Goal: Information Seeking & Learning: Learn about a topic

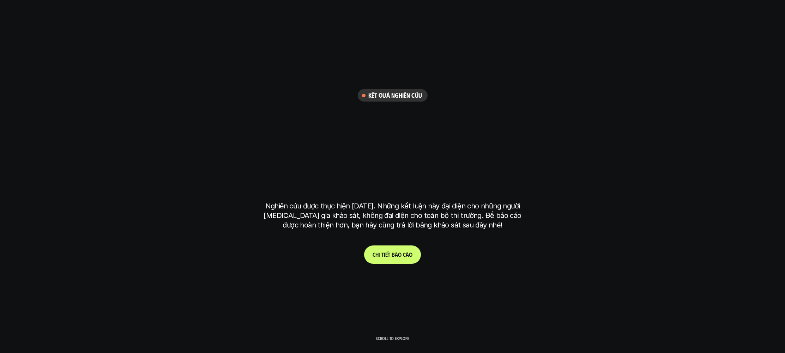
scroll to position [363, 0]
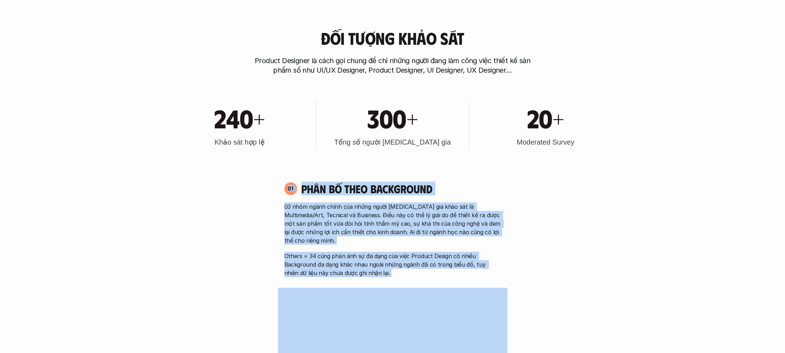
drag, startPoint x: 300, startPoint y: 236, endPoint x: 419, endPoint y: 280, distance: 126.8
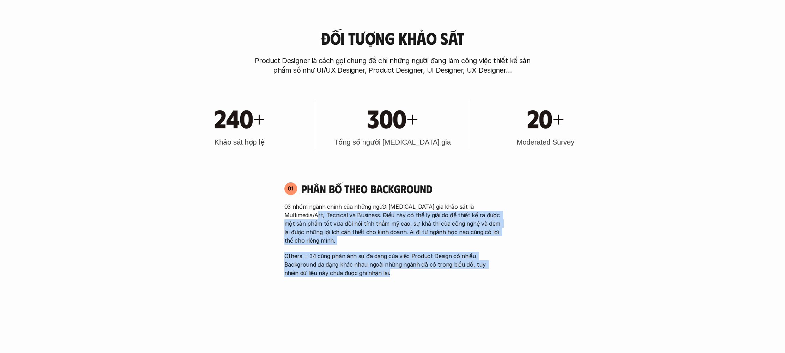
drag, startPoint x: 427, startPoint y: 254, endPoint x: 301, endPoint y: 214, distance: 132.5
click at [301, 214] on div "03 nhóm ngành chính của những người [MEDICAL_DATA] gia khảo sát là Multimedia/A…" at bounding box center [392, 239] width 217 height 75
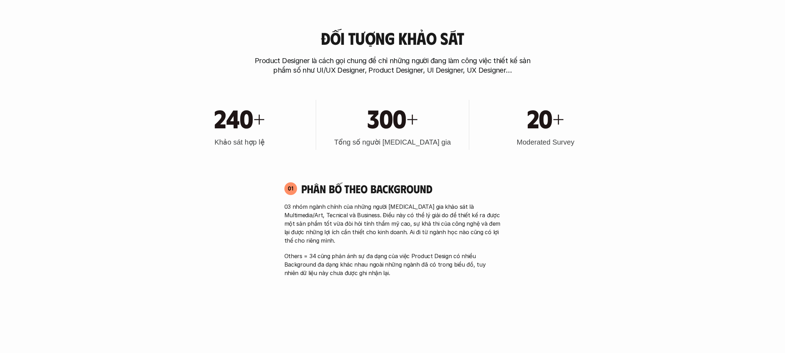
drag, startPoint x: 285, startPoint y: 188, endPoint x: 251, endPoint y: 176, distance: 36.7
click at [283, 187] on div "01 Phân bố theo background 03 nhóm ngành chính của những người [MEDICAL_DATA] g…" at bounding box center [392, 230] width 229 height 96
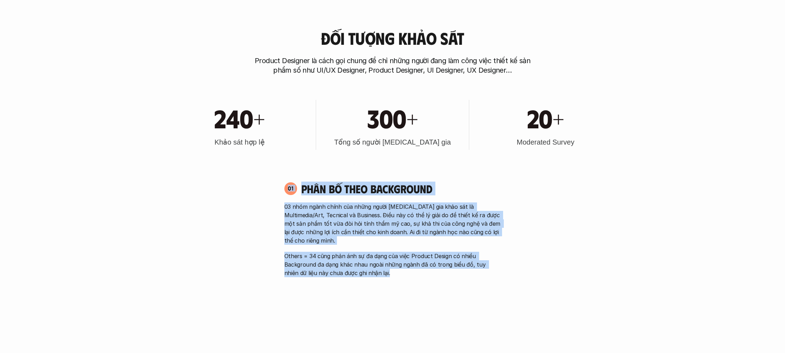
drag, startPoint x: 253, startPoint y: 177, endPoint x: 413, endPoint y: 271, distance: 186.0
click at [411, 269] on div "01 Phân bố theo background 03 nhóm ngành chính của những người [MEDICAL_DATA] g…" at bounding box center [392, 306] width 229 height 262
drag, startPoint x: 365, startPoint y: 240, endPoint x: 280, endPoint y: 182, distance: 103.4
click at [296, 192] on div "01 Phân bố theo background 03 nhóm ngành chính của những người [MEDICAL_DATA] g…" at bounding box center [392, 230] width 229 height 96
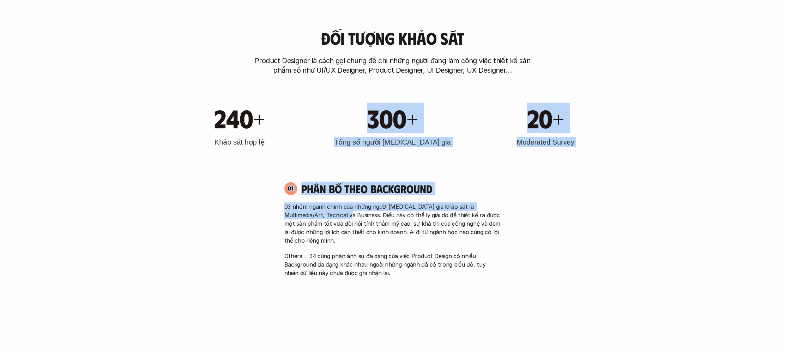
drag, startPoint x: 286, startPoint y: 183, endPoint x: 337, endPoint y: 219, distance: 61.5
click at [337, 219] on p "03 nhóm ngành chính của những người [MEDICAL_DATA] gia khảo sát là Multimedia/A…" at bounding box center [392, 223] width 217 height 42
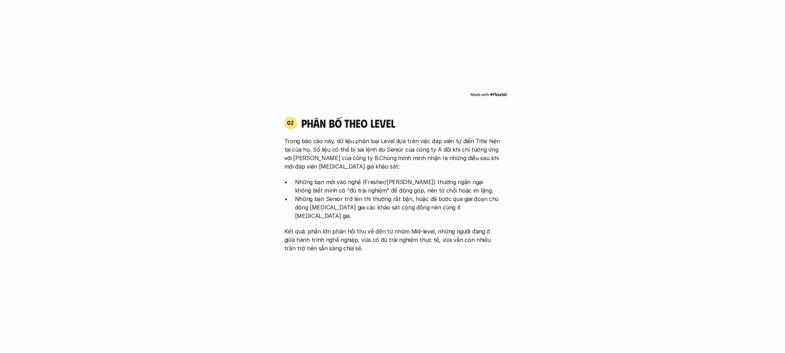
scroll to position [773, 0]
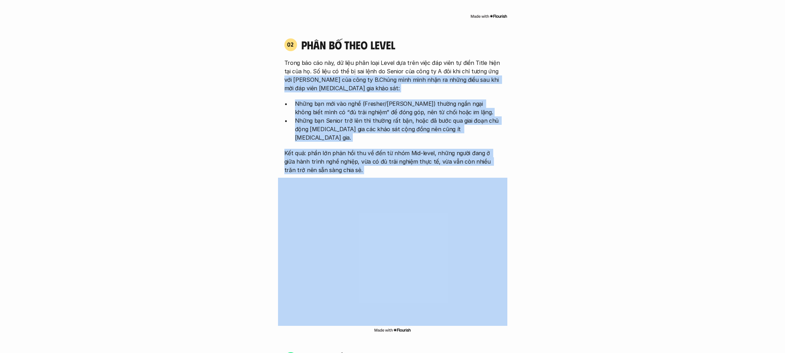
drag, startPoint x: 268, startPoint y: 70, endPoint x: 425, endPoint y: 161, distance: 180.8
click at [153, 6] on div "Đối tượng khảo sát Product Designer là cách gọi chung để chỉ những người đang l…" at bounding box center [392, 327] width 728 height 1453
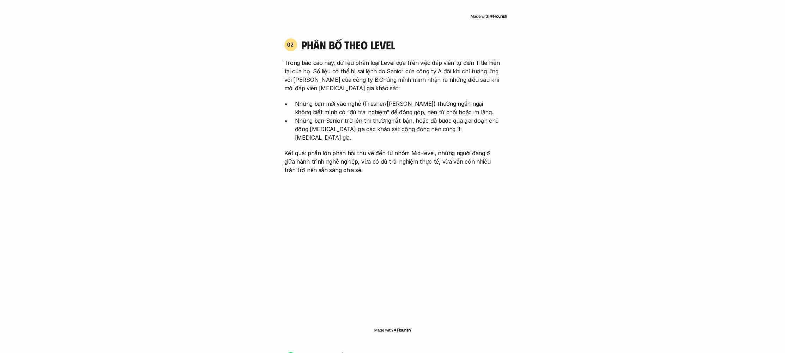
drag, startPoint x: 444, startPoint y: 125, endPoint x: 308, endPoint y: 55, distance: 152.4
click at [308, 59] on div "Trong báo cáo này, dữ liệu phân loại Level dựa trên việc đáp viên tự điền Title…" at bounding box center [392, 117] width 217 height 116
click at [308, 59] on p "Trong báo cáo này, dữ liệu phân loại Level dựa trên việc đáp viên tự điền Title…" at bounding box center [392, 76] width 217 height 34
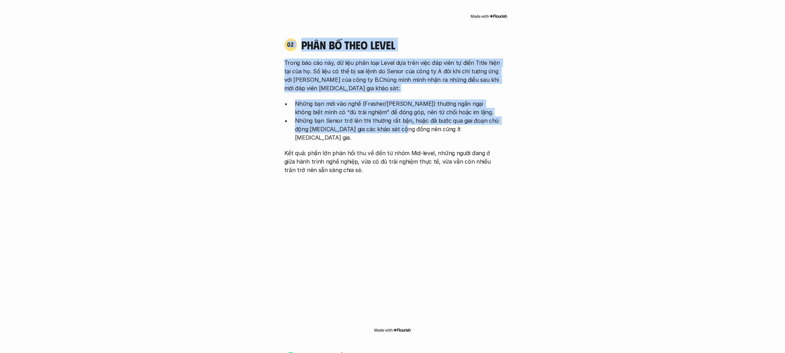
drag, startPoint x: 305, startPoint y: 41, endPoint x: 403, endPoint y: 122, distance: 127.8
click at [403, 122] on p "Những bạn Senior trở lên thì thường rất bận, hoặc đã bước qua giai đoạn chủ độn…" at bounding box center [398, 128] width 206 height 25
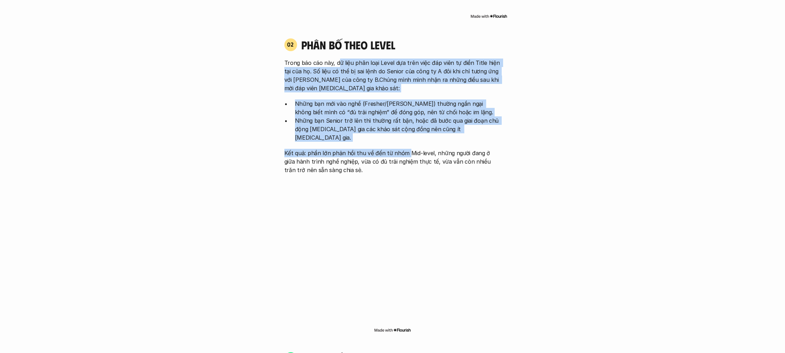
drag, startPoint x: 407, startPoint y: 134, endPoint x: 333, endPoint y: 52, distance: 110.6
click at [337, 59] on div "Trong báo cáo này, dữ liệu phân loại Level dựa trên việc đáp viên tự điền Title…" at bounding box center [392, 117] width 217 height 116
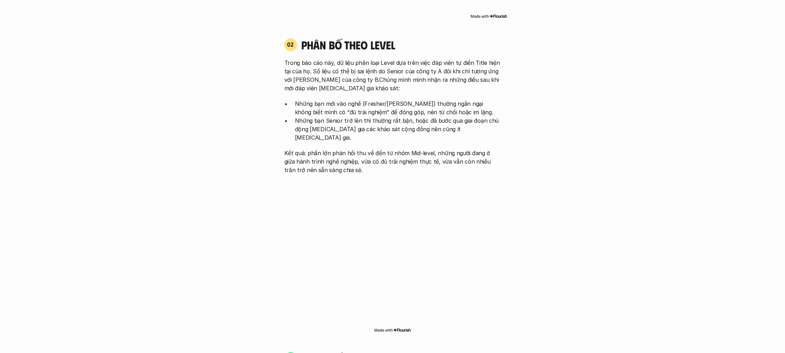
click at [326, 59] on p "Trong báo cáo này, dữ liệu phân loại Level dựa trên việc đáp viên tự điền Title…" at bounding box center [392, 76] width 217 height 34
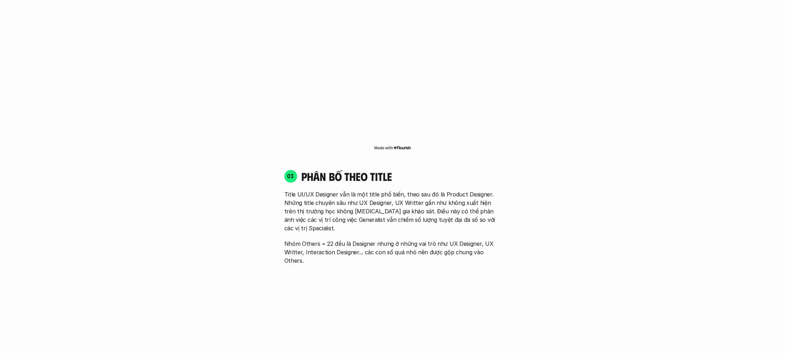
scroll to position [998, 0]
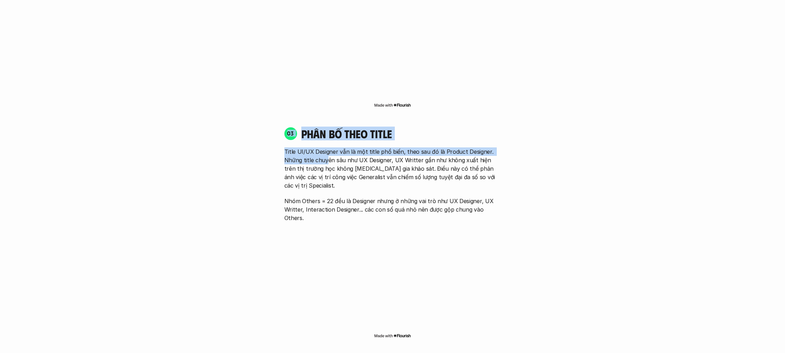
drag, startPoint x: 314, startPoint y: 134, endPoint x: 326, endPoint y: 143, distance: 14.4
click at [326, 143] on div "03 phân bố theo title Title UI/UX Designer vẫn là một title phổ biến, theo sau …" at bounding box center [392, 175] width 229 height 96
click at [326, 147] on p "Title UI/UX Designer vẫn là một title phổ biến, theo sau đó là Product Designer…" at bounding box center [392, 168] width 217 height 42
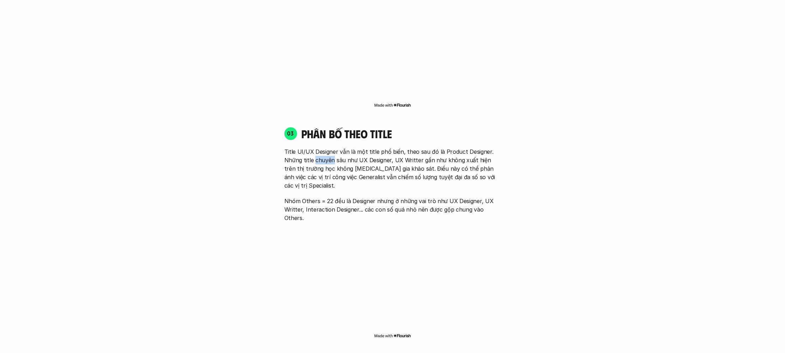
click at [326, 147] on p "Title UI/UX Designer vẫn là một title phổ biến, theo sau đó là Product Designer…" at bounding box center [392, 168] width 217 height 42
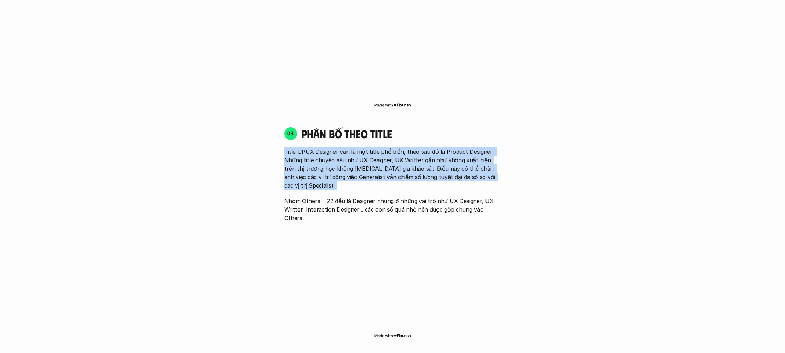
click at [326, 147] on p "Title UI/UX Designer vẫn là một title phổ biến, theo sau đó là Product Designer…" at bounding box center [392, 168] width 217 height 42
click at [362, 147] on p "Title UI/UX Designer vẫn là một title phổ biến, theo sau đó là Product Designer…" at bounding box center [392, 168] width 217 height 42
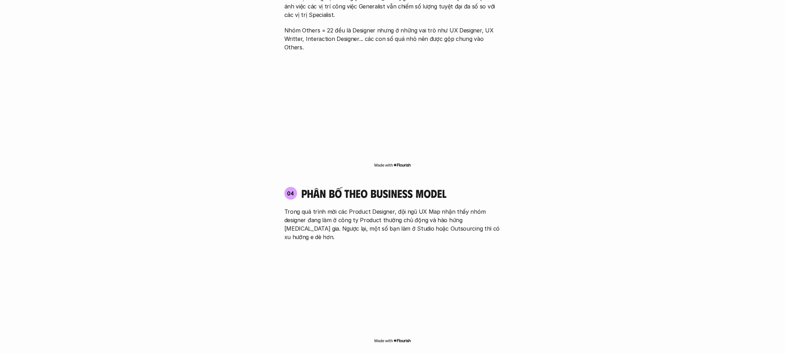
scroll to position [1228, 0]
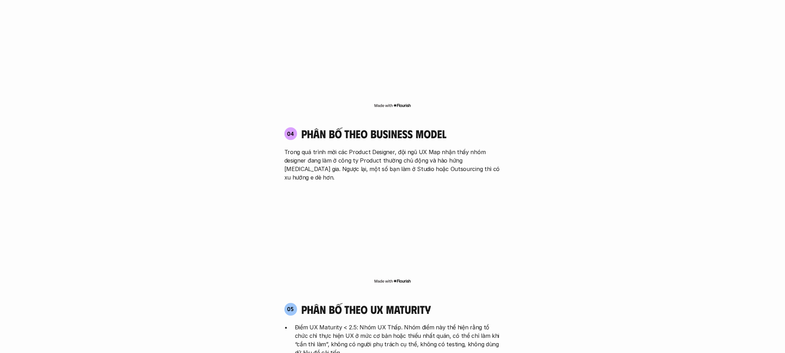
click at [363, 148] on p "Trong quá trình mời các Product Designer, đội ngũ UX Map nhận thấy nhóm designe…" at bounding box center [392, 165] width 217 height 34
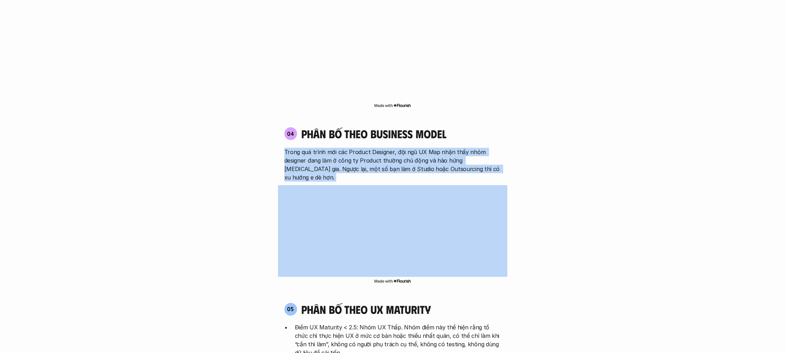
click at [363, 148] on p "Trong quá trình mời các Product Designer, đội ngũ UX Map nhận thấy nhóm designe…" at bounding box center [392, 165] width 217 height 34
click at [444, 148] on p "Trong quá trình mời các Product Designer, đội ngũ UX Map nhận thấy nhóm designe…" at bounding box center [392, 165] width 217 height 34
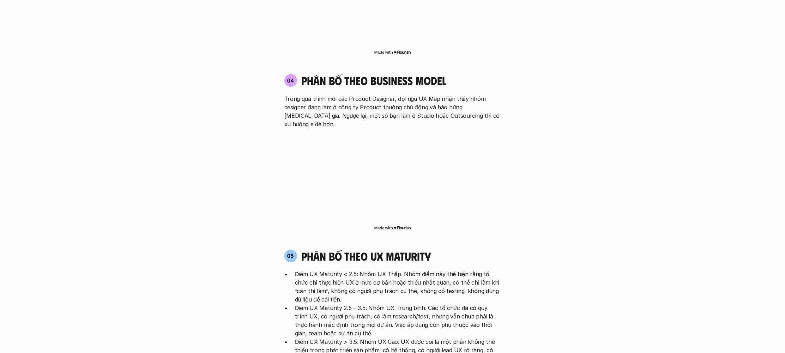
scroll to position [1400, 0]
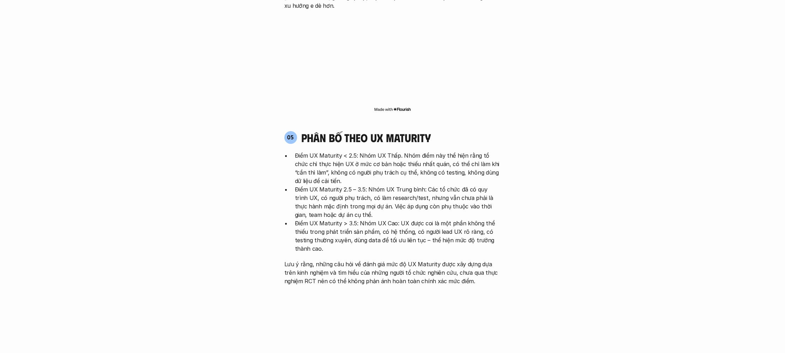
click at [378, 151] on p "Điểm UX Maturity < 2.5: Nhóm UX Thấp. Nhóm điểm này thể hiện rằng tổ chức chỉ t…" at bounding box center [398, 168] width 206 height 34
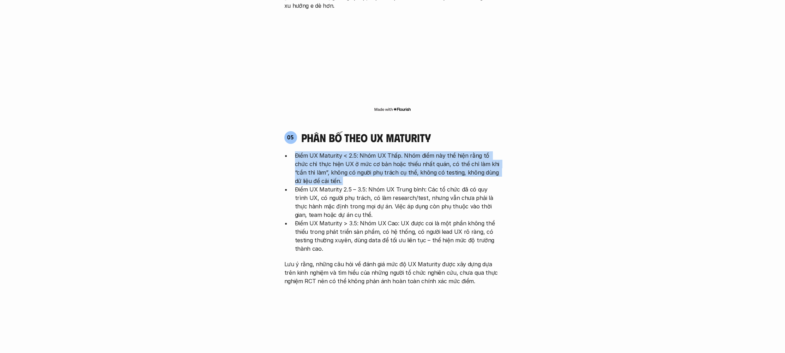
click at [378, 151] on p "Điểm UX Maturity < 2.5: Nhóm UX Thấp. Nhóm điểm này thể hiện rằng tổ chức chỉ t…" at bounding box center [398, 168] width 206 height 34
click at [393, 151] on p "Điểm UX Maturity < 2.5: Nhóm UX Thấp. Nhóm điểm này thể hiện rằng tổ chức chỉ t…" at bounding box center [398, 168] width 206 height 34
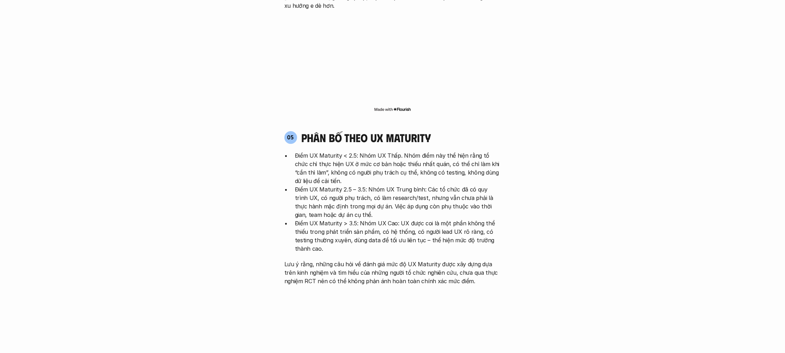
click at [404, 185] on p "Điểm UX Maturity 2.5 – 3.5: Nhóm UX Trung bình: Các tổ chức đã có quy trình UX,…" at bounding box center [398, 202] width 206 height 34
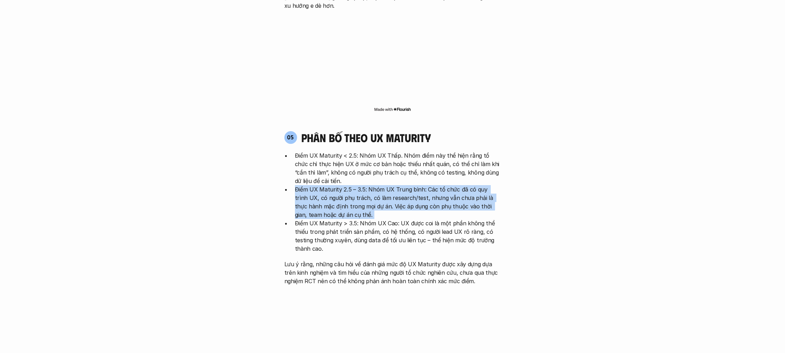
click at [404, 185] on p "Điểm UX Maturity 2.5 – 3.5: Nhóm UX Trung bình: Các tổ chức đã có quy trình UX,…" at bounding box center [398, 202] width 206 height 34
click at [436, 185] on p "Điểm UX Maturity 2.5 – 3.5: Nhóm UX Trung bình: Các tổ chức đã có quy trình UX,…" at bounding box center [398, 202] width 206 height 34
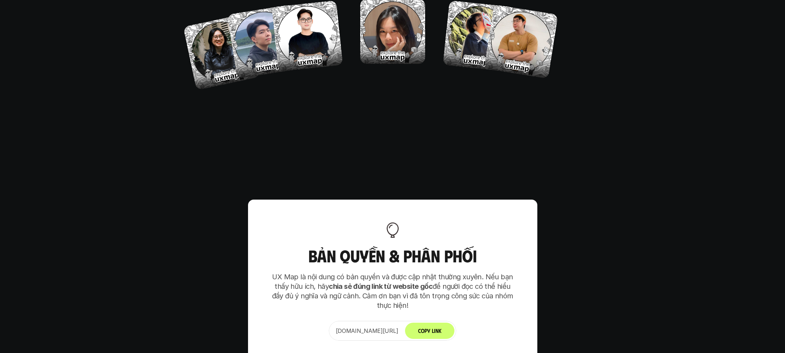
scroll to position [4430, 0]
